Goal: Navigation & Orientation: Find specific page/section

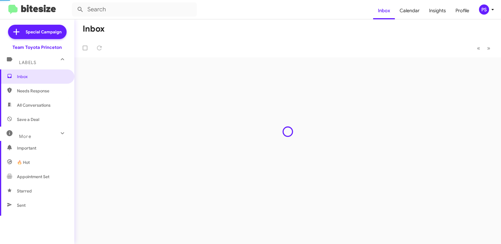
click at [482, 8] on div "PS" at bounding box center [484, 9] width 10 height 10
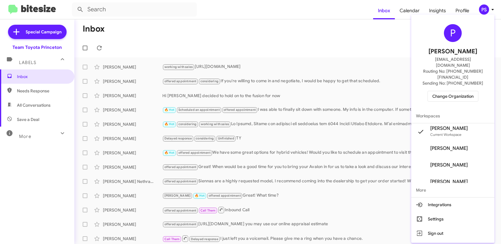
click at [462, 91] on span "Change Organization" at bounding box center [453, 96] width 41 height 10
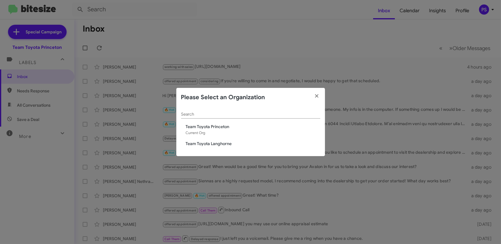
click at [242, 127] on span "Team Toyota Princeton" at bounding box center [253, 126] width 134 height 6
click at [320, 97] on button "button" at bounding box center [317, 96] width 16 height 17
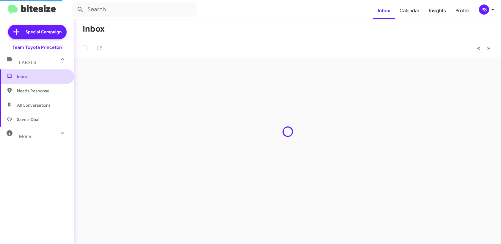
click at [40, 79] on span "Inbox" at bounding box center [42, 76] width 51 height 6
click at [417, 10] on span "Calendar" at bounding box center [409, 10] width 29 height 17
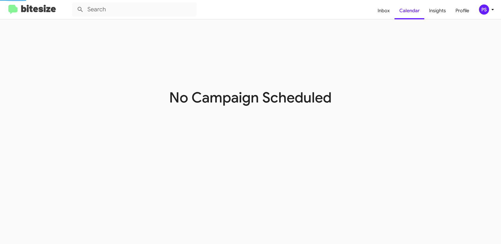
click at [324, 157] on div "No Campaign Scheduled" at bounding box center [250, 131] width 501 height 224
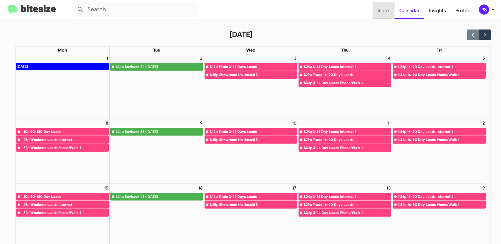
click at [378, 10] on span "Inbox" at bounding box center [384, 10] width 22 height 17
